Goal: Information Seeking & Learning: Learn about a topic

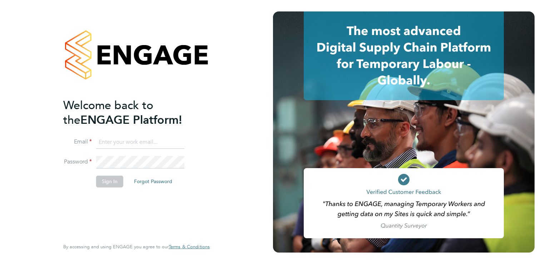
type input "joshua@xede.co.uk"
click at [115, 183] on button "Sign In" at bounding box center [109, 181] width 27 height 11
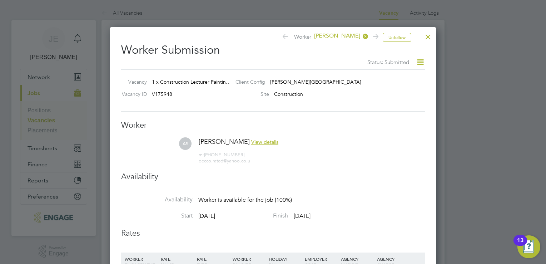
click at [428, 37] on div at bounding box center [428, 35] width 13 height 13
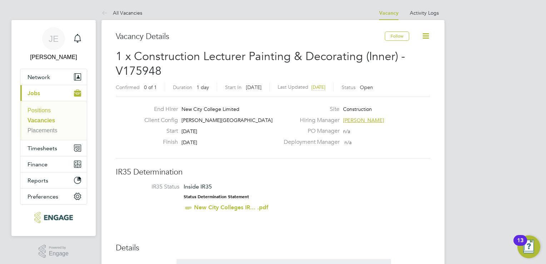
click at [43, 109] on link "Positions" at bounding box center [39, 110] width 23 height 6
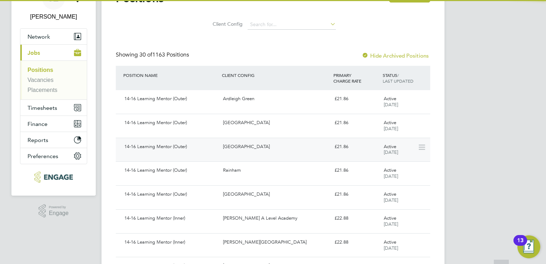
scroll to position [71, 0]
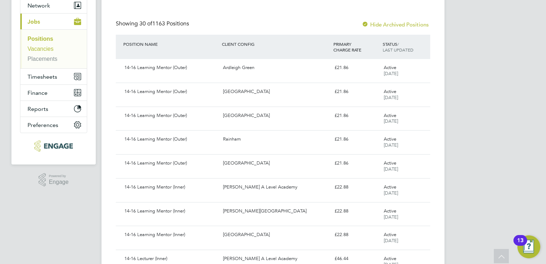
click at [39, 48] on link "Vacancies" at bounding box center [41, 49] width 26 height 6
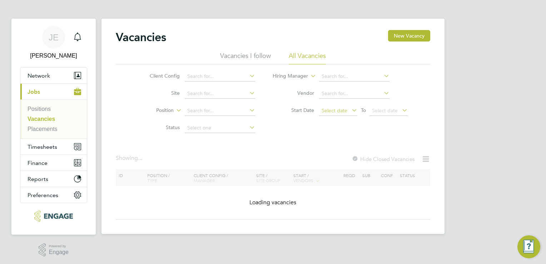
scroll to position [2, 0]
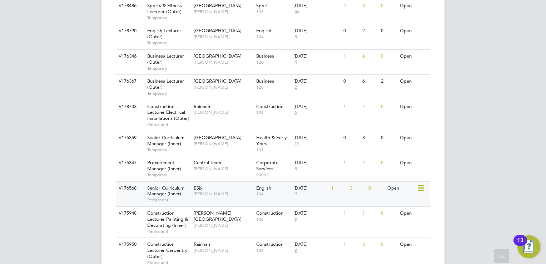
click at [227, 191] on span "[PERSON_NAME]" at bounding box center [223, 194] width 59 height 6
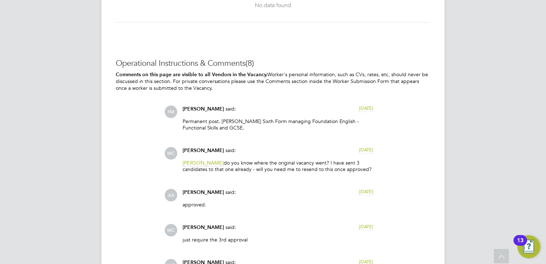
scroll to position [929, 0]
